Goal: Task Accomplishment & Management: Use online tool/utility

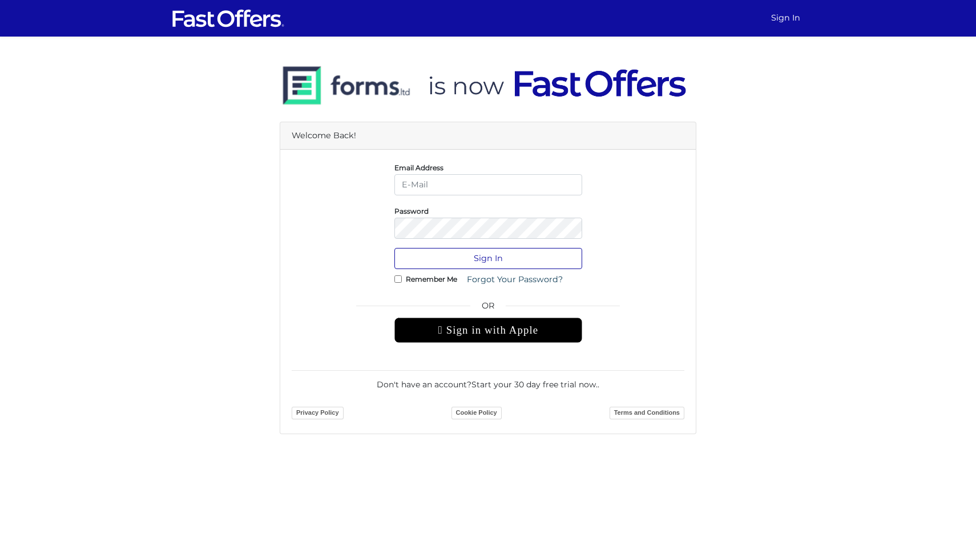
type input "jonathan@jvrealty.ca"
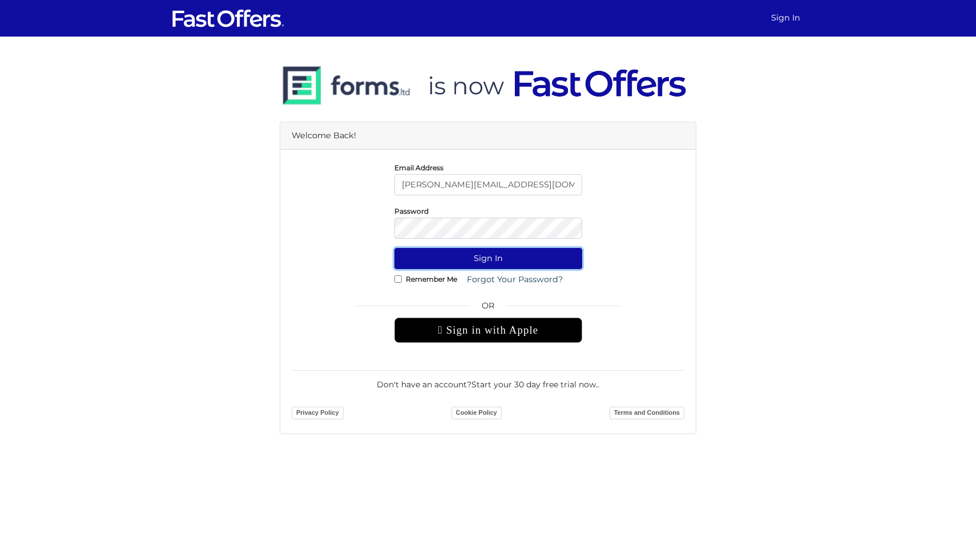
click at [478, 251] on button "Sign In" at bounding box center [488, 258] width 188 height 21
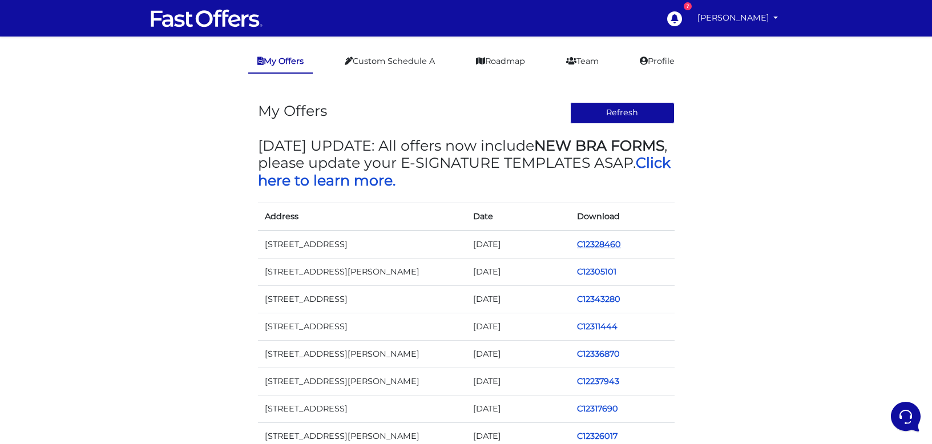
click at [600, 242] on link "C12328460" at bounding box center [599, 244] width 44 height 10
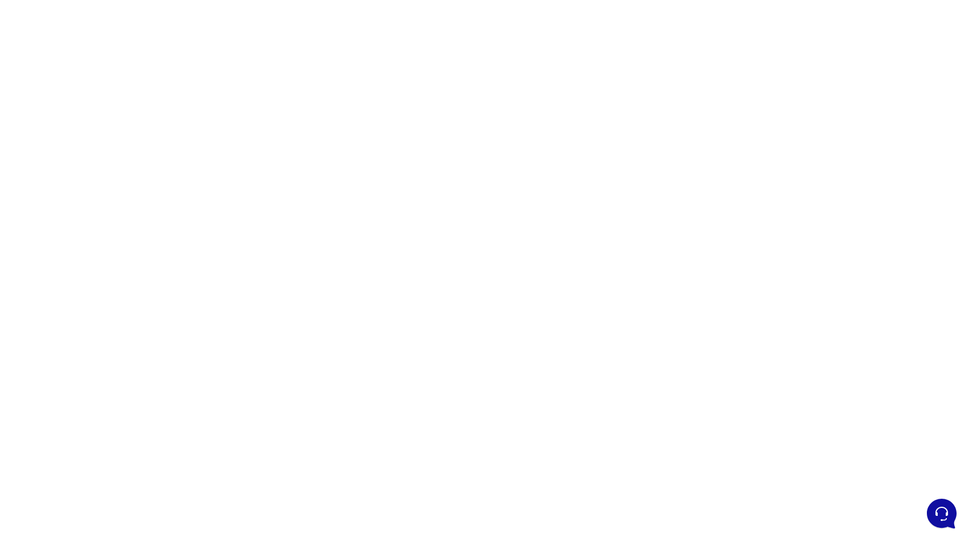
scroll to position [47, 0]
